Goal: Task Accomplishment & Management: Use online tool/utility

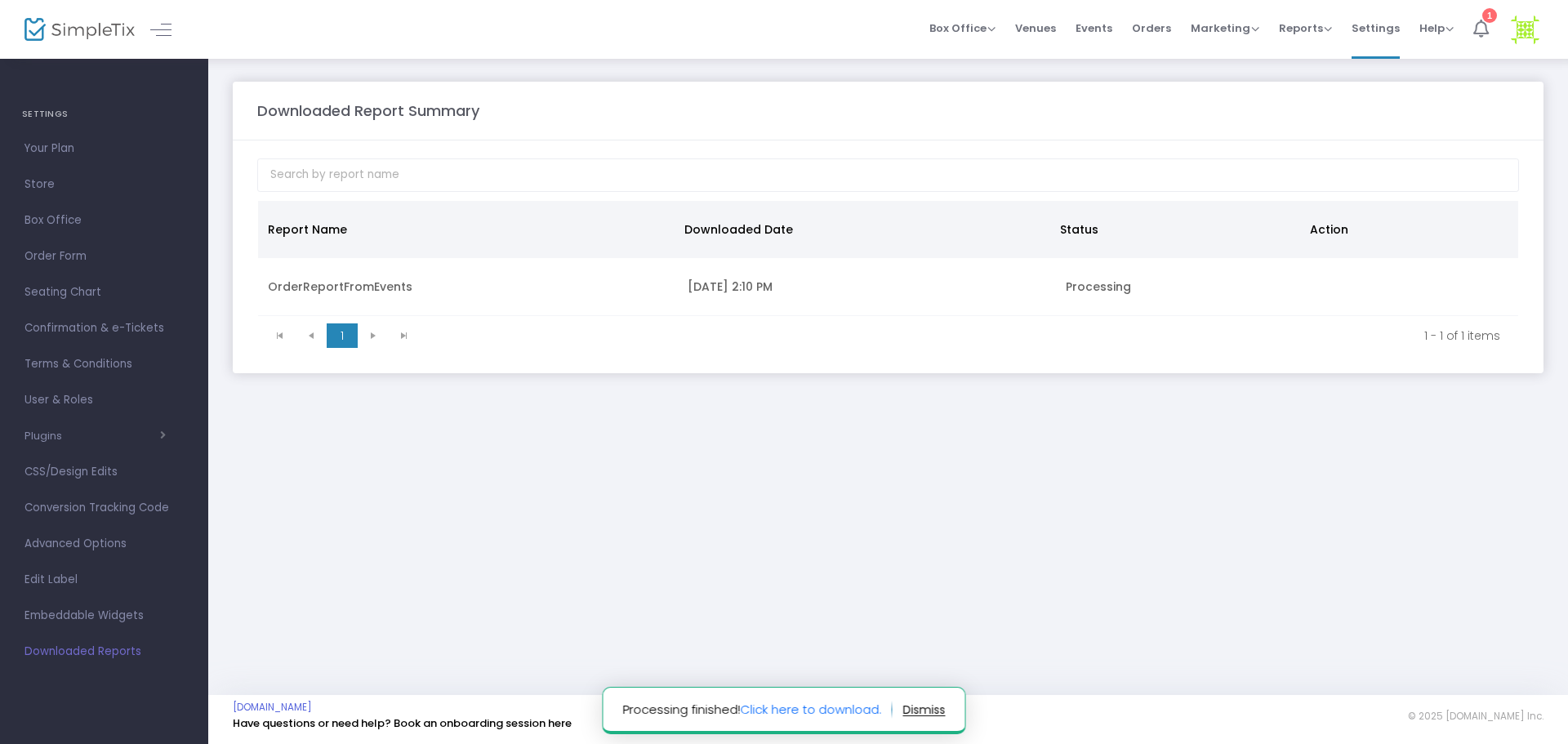
click at [1488, 34] on icon at bounding box center [1480, 28] width 16 height 18
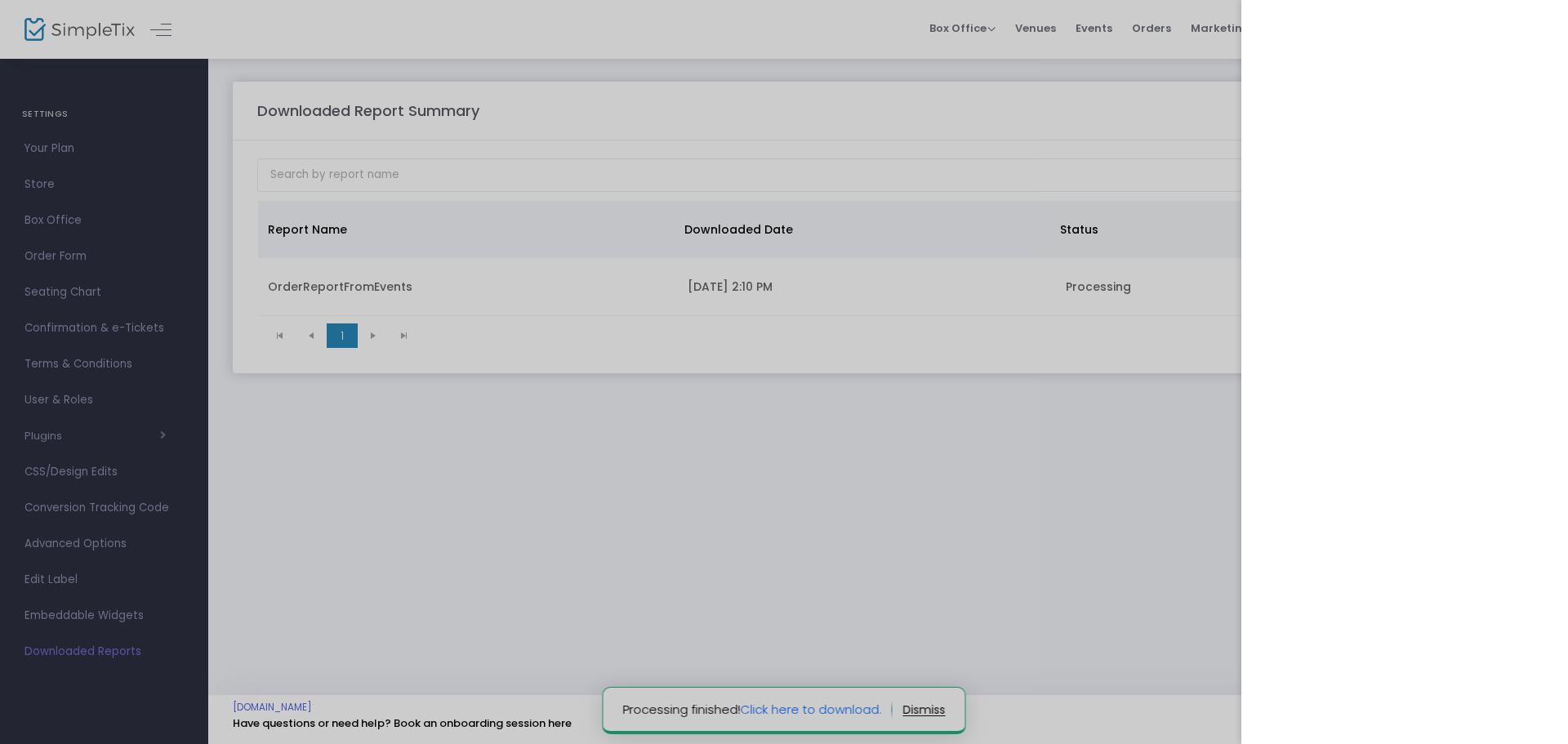
click at [808, 708] on div at bounding box center [784, 372] width 1568 height 744
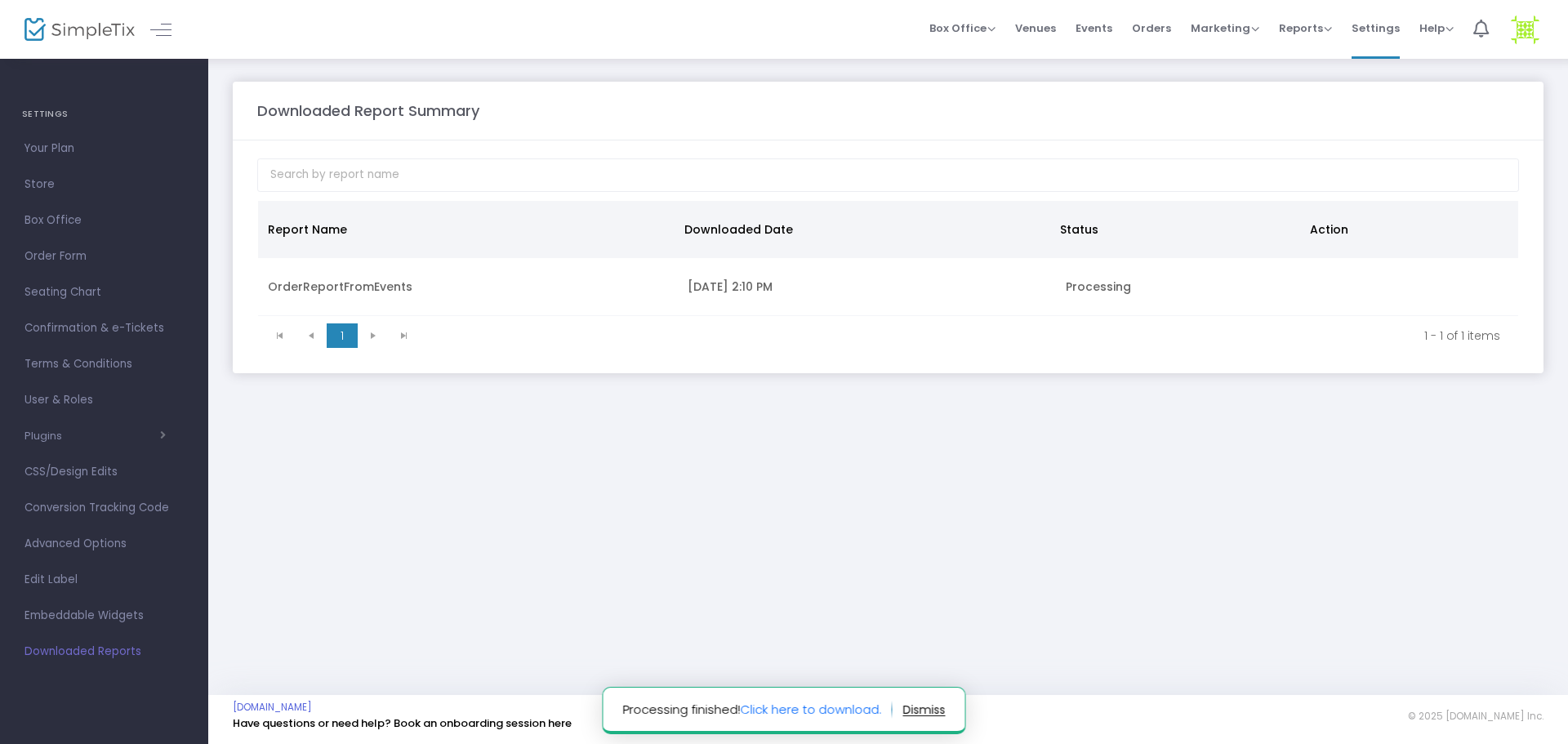
click at [808, 708] on link "Click here to download." at bounding box center [811, 709] width 141 height 17
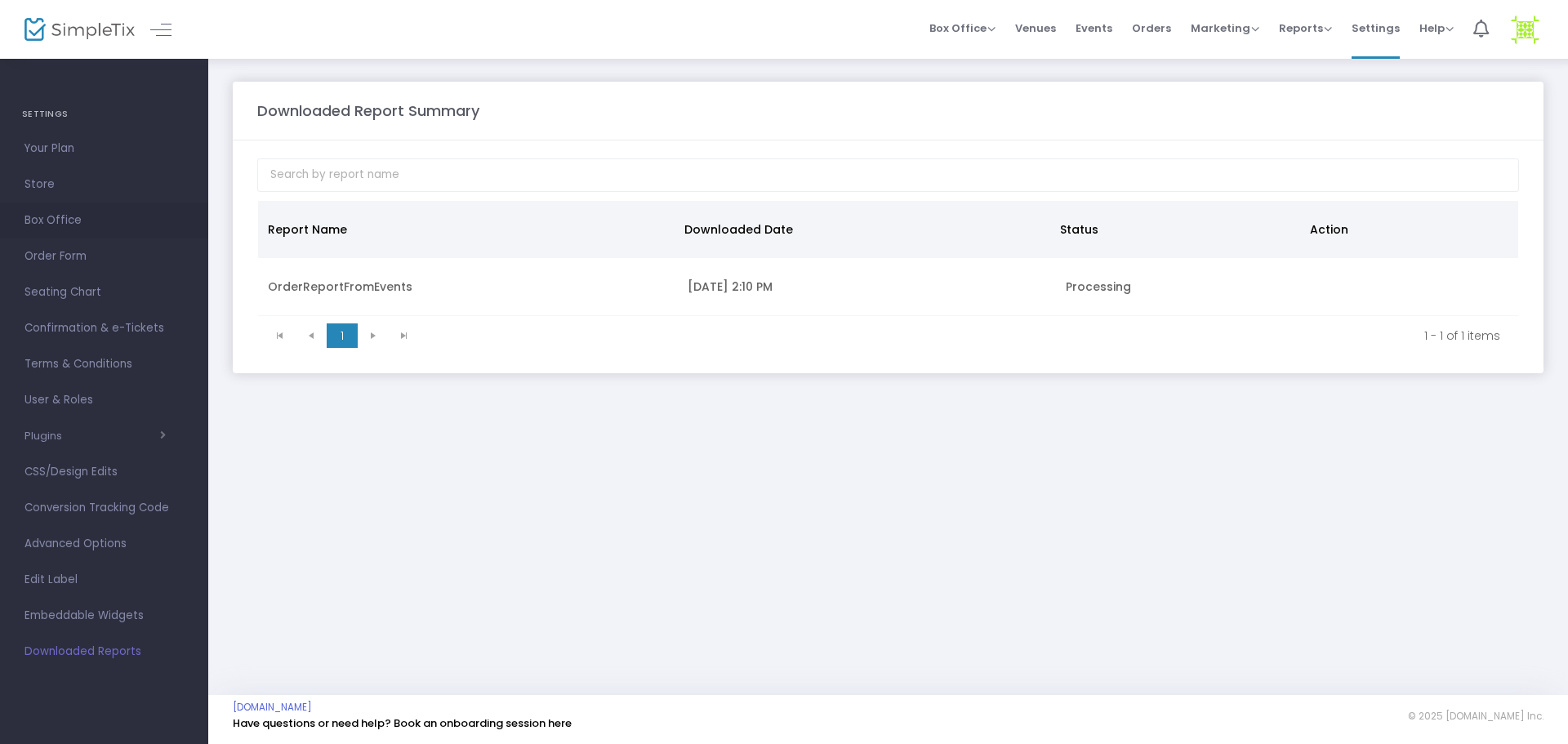
click at [61, 215] on span "Box Office" at bounding box center [104, 220] width 159 height 22
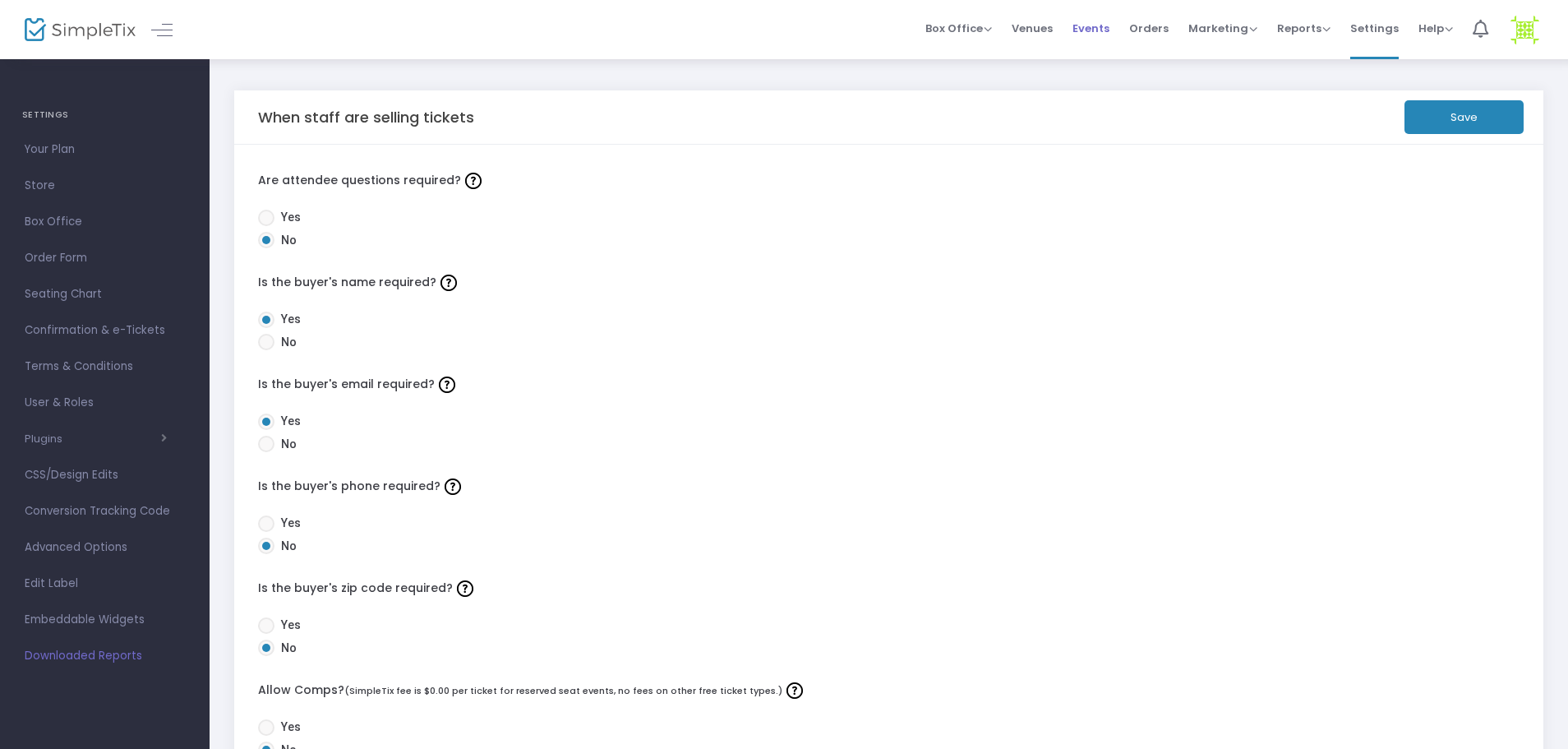
click at [1107, 25] on span "Events" at bounding box center [1091, 28] width 37 height 42
